Goal: Information Seeking & Learning: Find specific fact

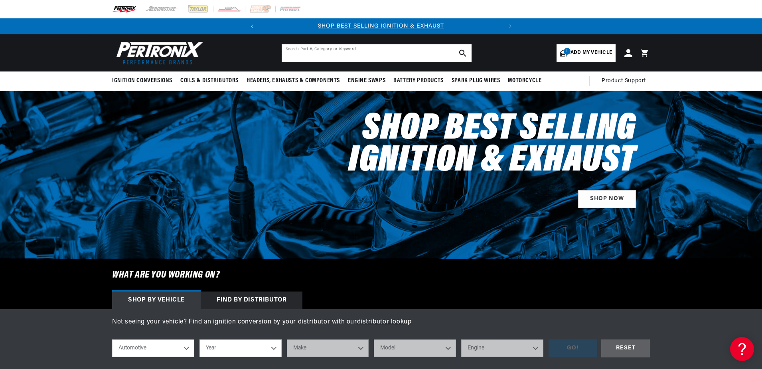
click at [294, 55] on input "text" at bounding box center [377, 53] width 190 height 18
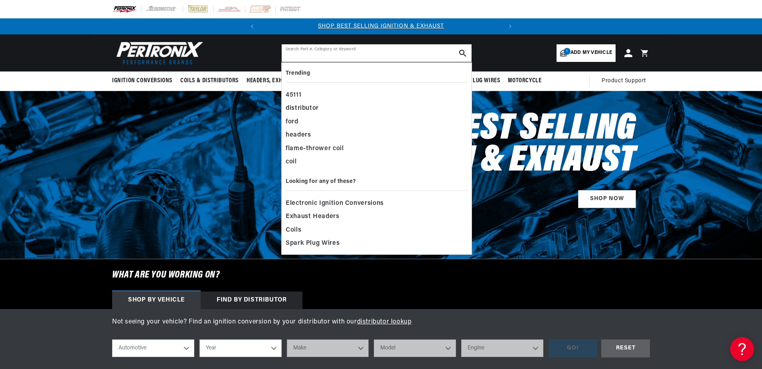
paste input "D72000"
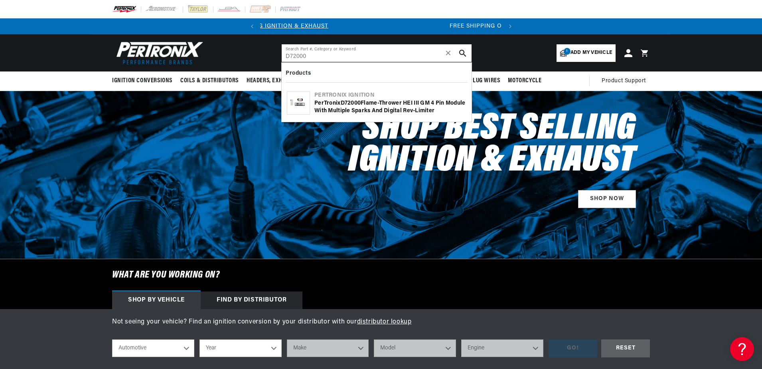
scroll to position [0, 242]
type input "D72000"
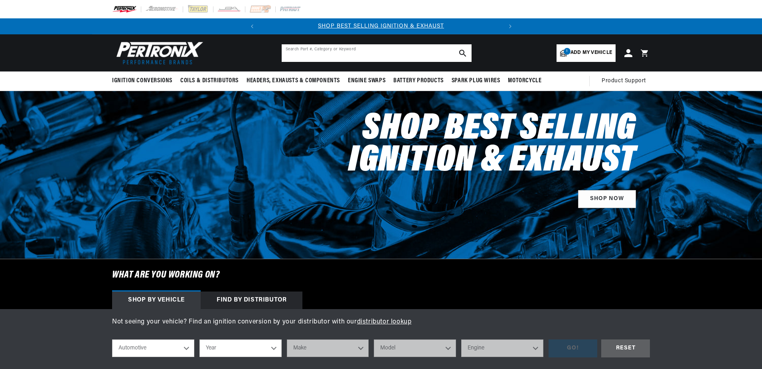
click at [310, 51] on input "text" at bounding box center [377, 53] width 190 height 18
paste input "20600"
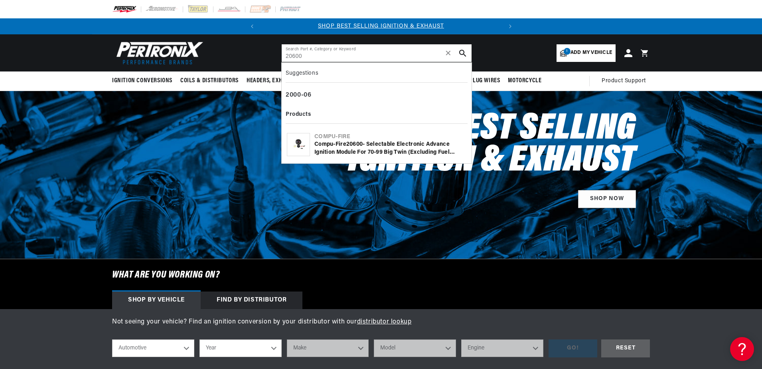
type input "20600"
click at [300, 143] on img at bounding box center [298, 144] width 22 height 17
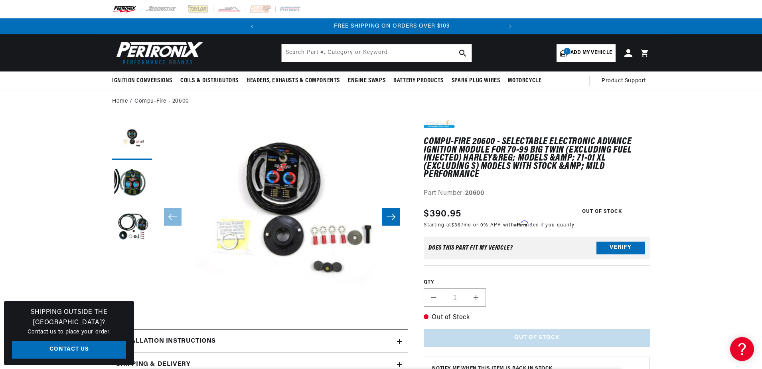
scroll to position [0, 242]
